Goal: Task Accomplishment & Management: Use online tool/utility

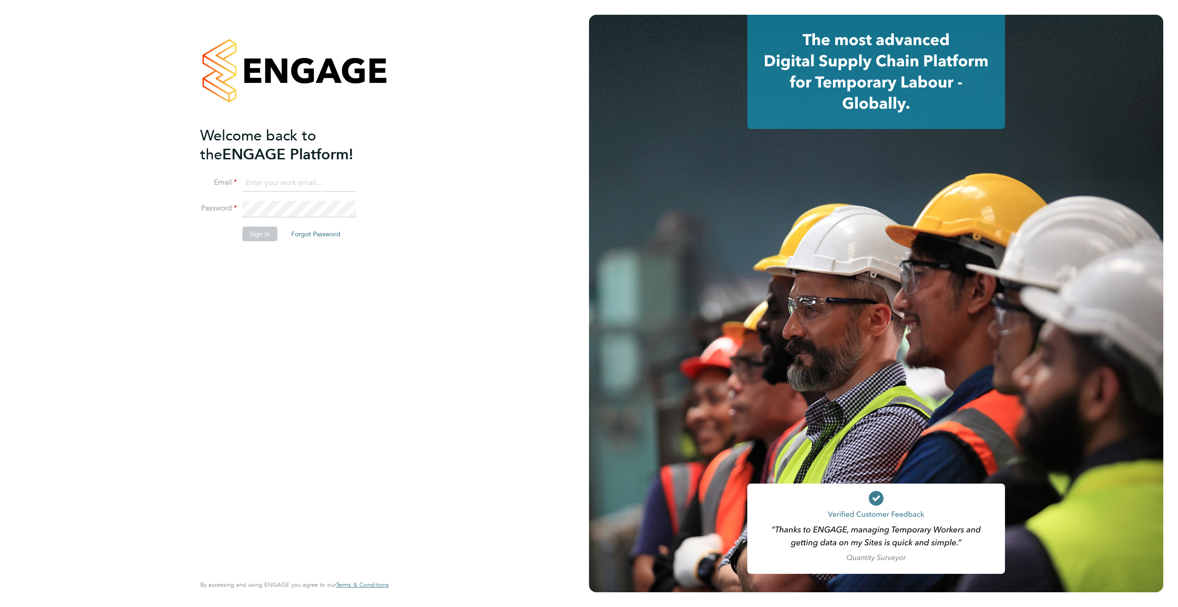
type input "james.deegan@randstadcpe.com"
click at [255, 235] on button "Sign In" at bounding box center [260, 233] width 35 height 15
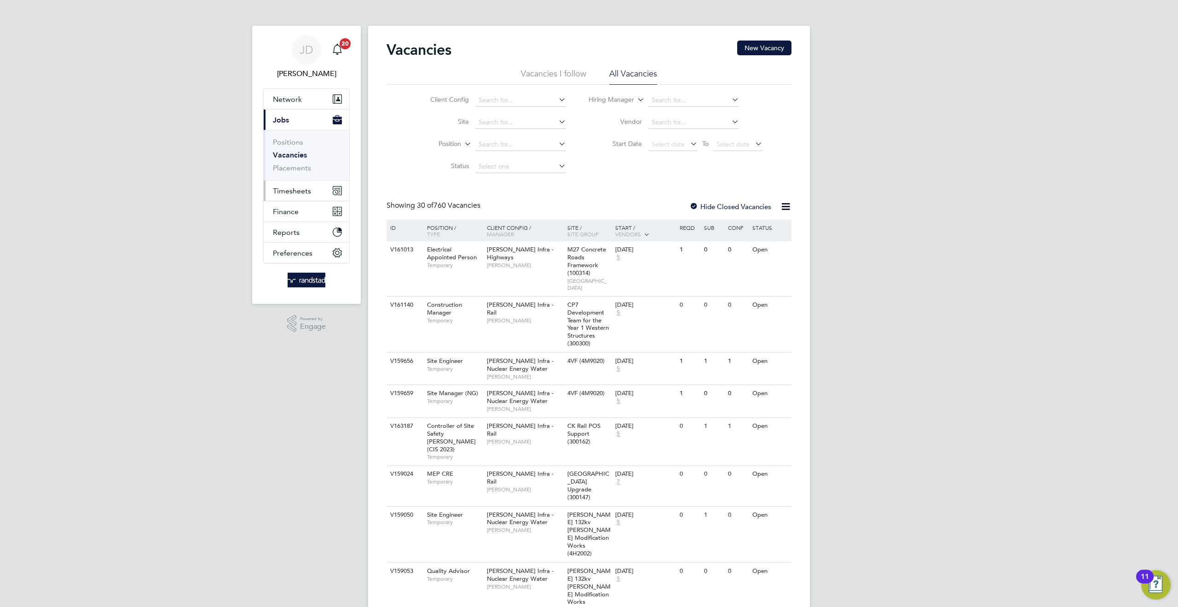
click at [301, 185] on button "Timesheets" at bounding box center [307, 190] width 86 height 20
click at [292, 160] on link "Timesheets" at bounding box center [292, 162] width 38 height 9
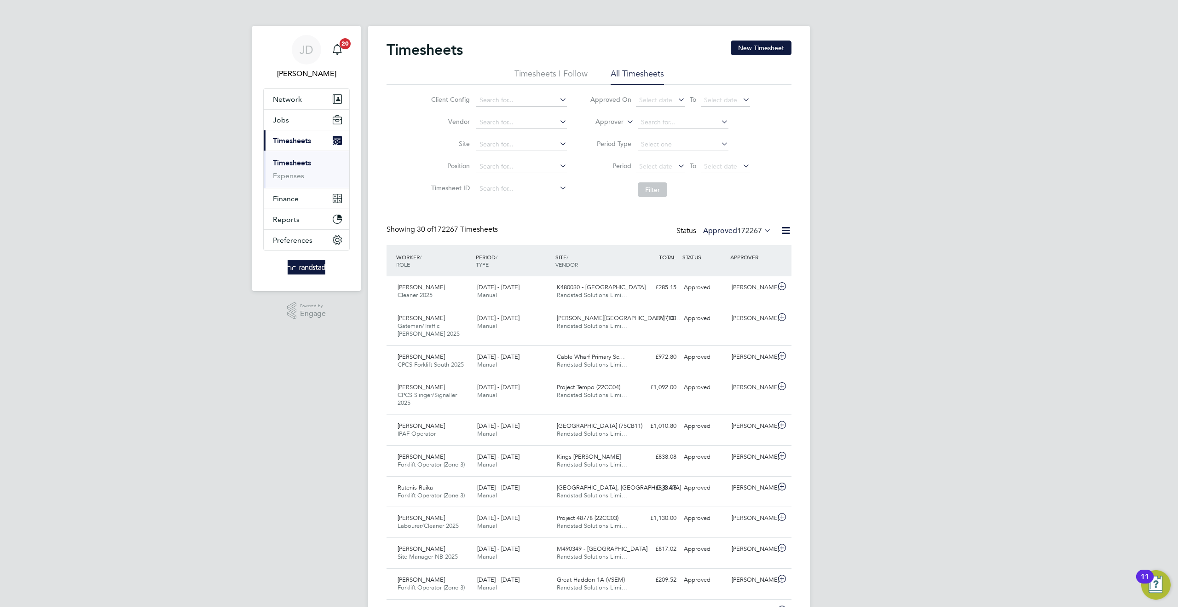
click at [625, 121] on icon at bounding box center [625, 119] width 0 height 8
click at [611, 128] on li "Worker" at bounding box center [601, 133] width 46 height 12
click at [655, 122] on input at bounding box center [683, 122] width 91 height 13
click at [669, 141] on li "[PERSON_NAME] [PERSON_NAME]" at bounding box center [698, 147] width 123 height 12
type input "[PERSON_NAME]"
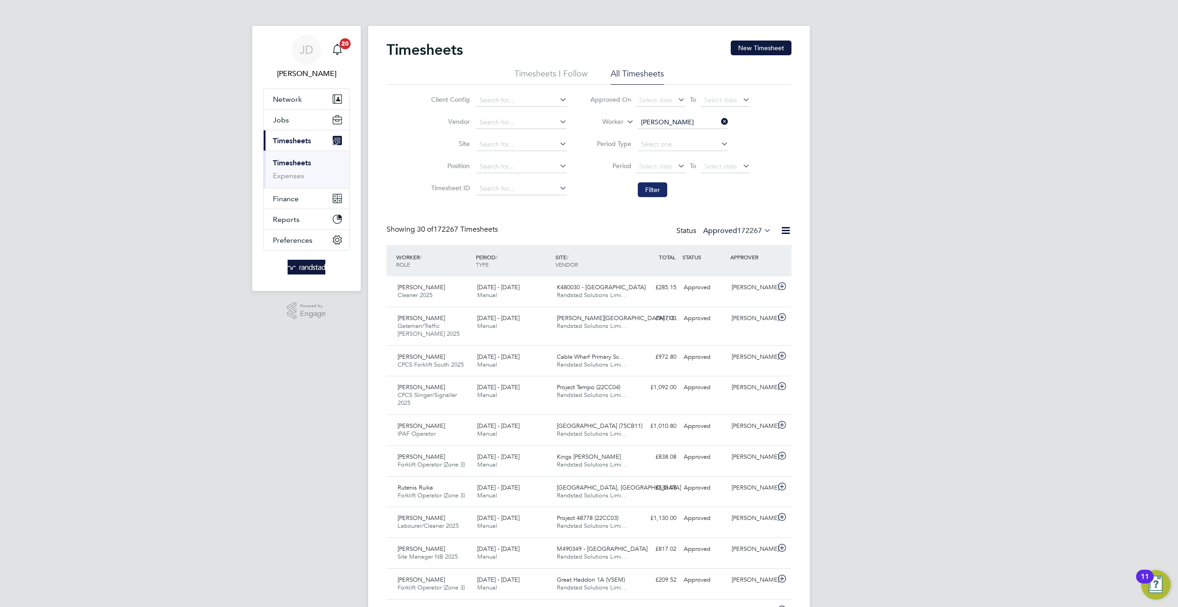
click at [648, 191] on button "Filter" at bounding box center [652, 189] width 29 height 15
